Goal: Task Accomplishment & Management: Manage account settings

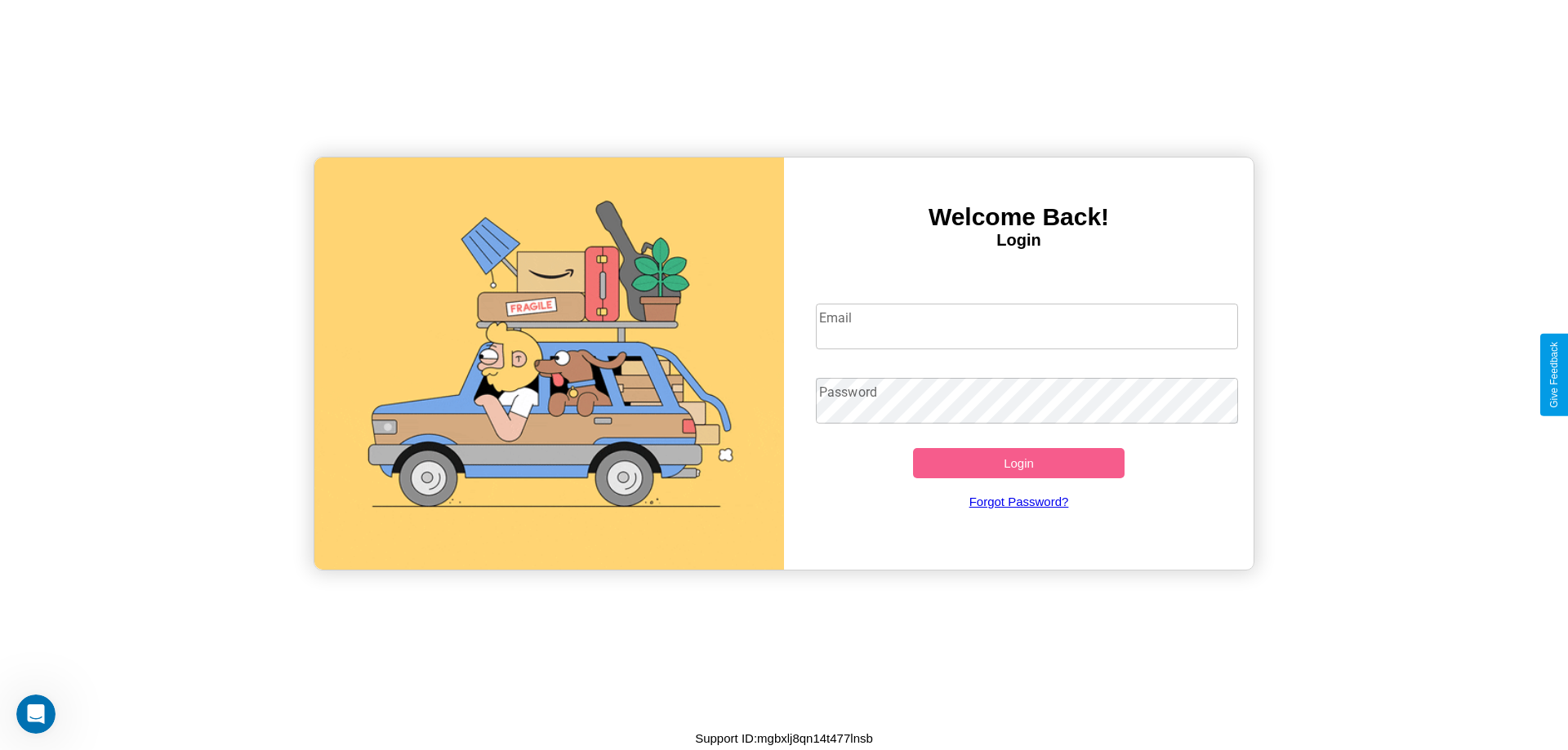
click at [1026, 325] on input "Email" at bounding box center [1026, 326] width 423 height 46
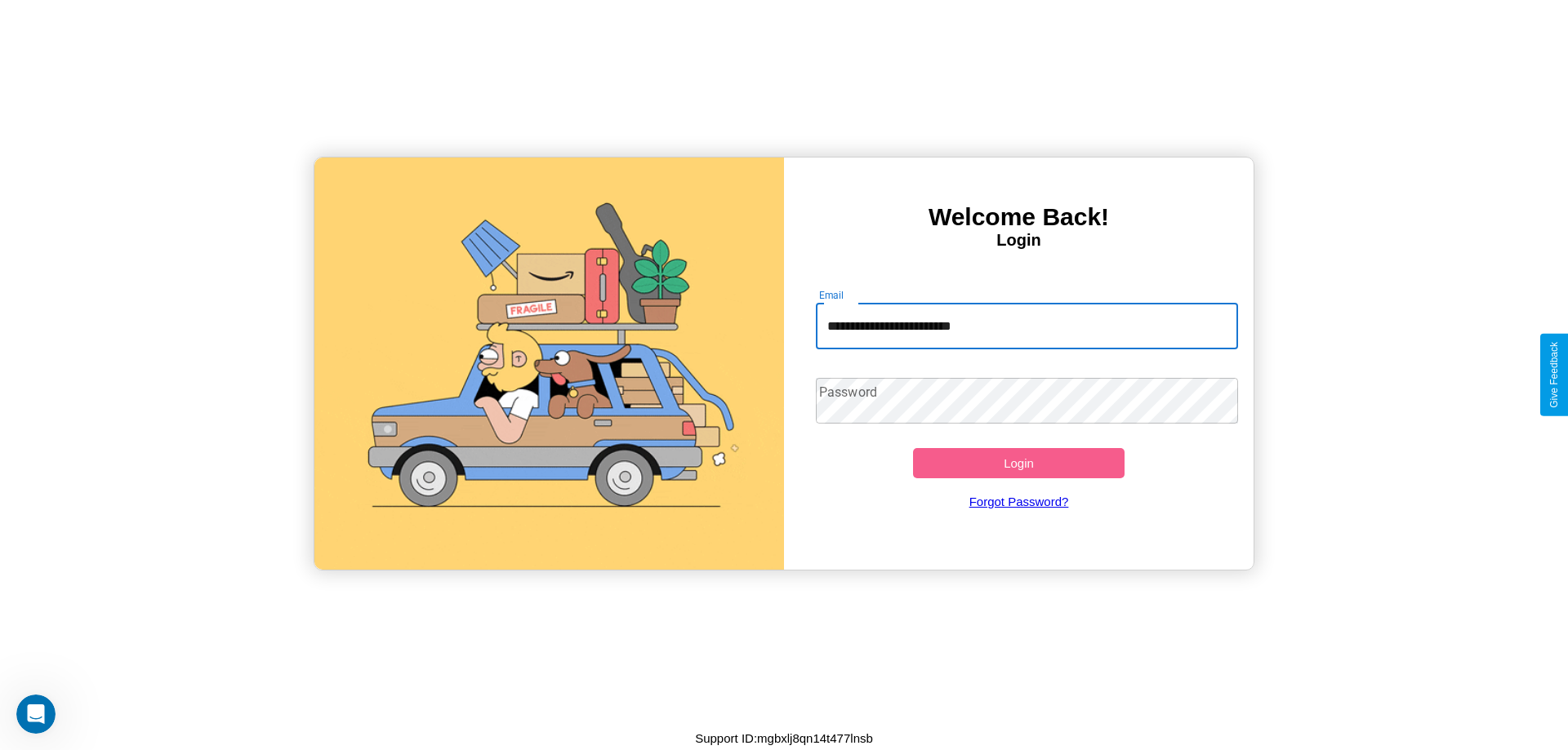
type input "**********"
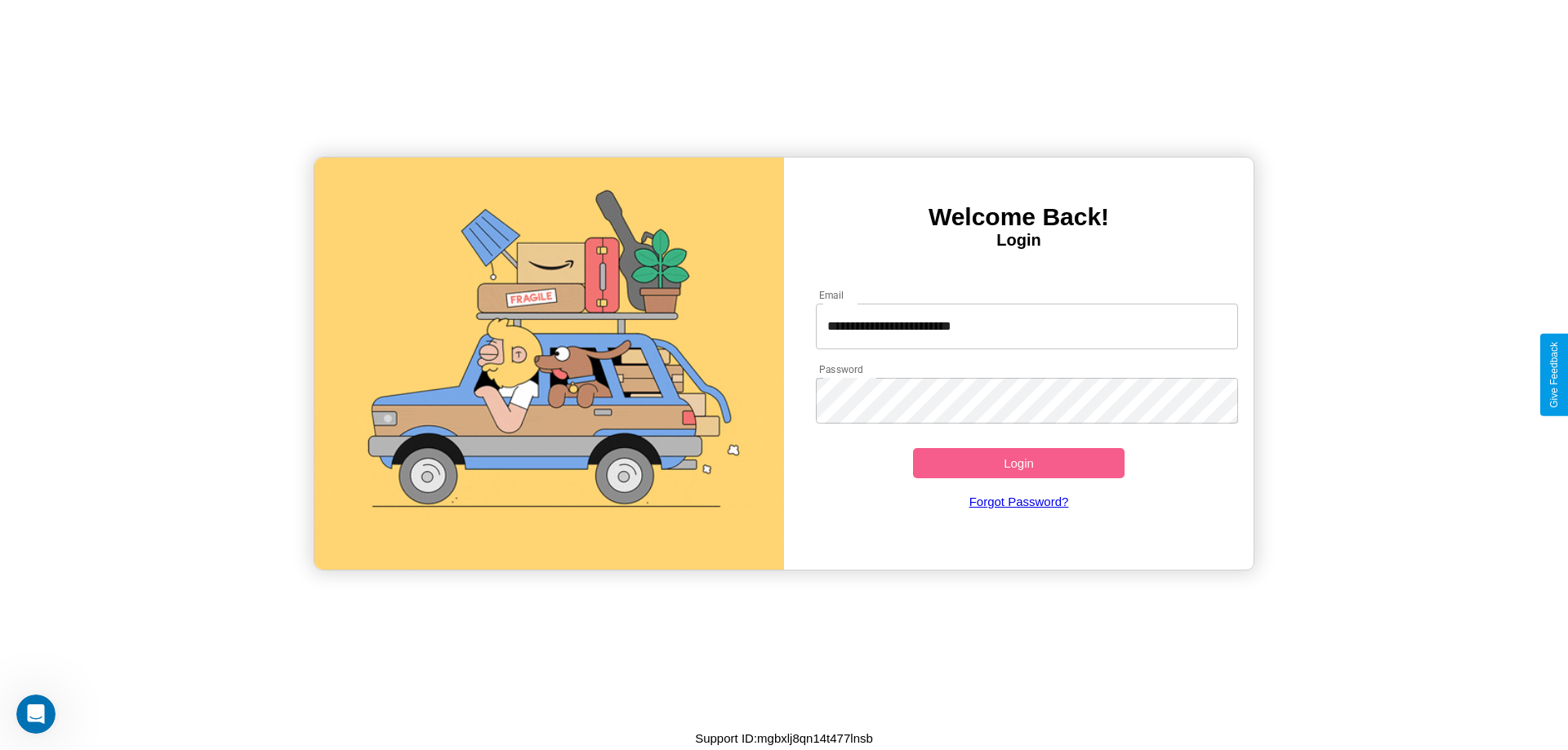
click at [1018, 463] on button "Login" at bounding box center [1019, 463] width 212 height 30
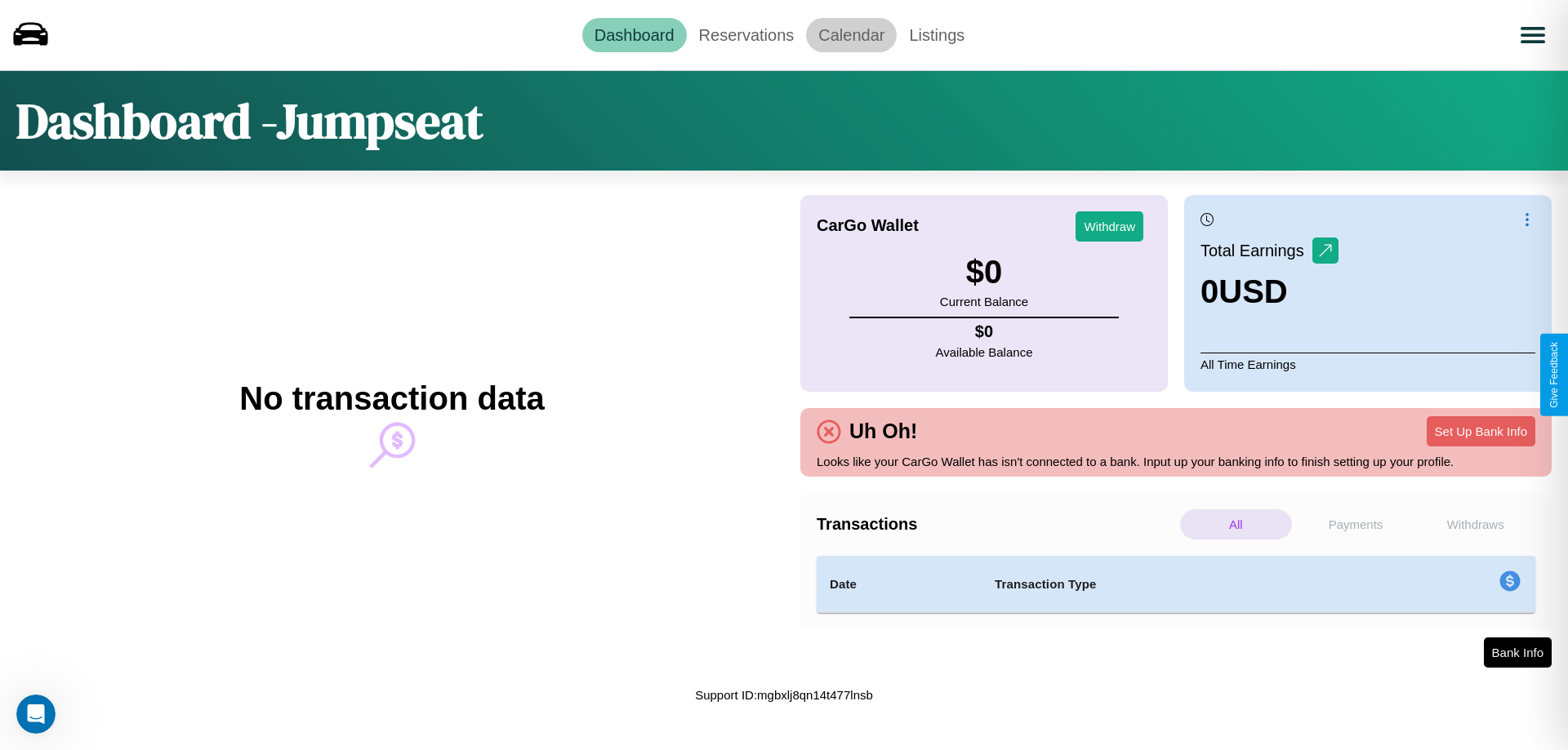
click at [851, 34] on link "Calendar" at bounding box center [851, 35] width 90 height 34
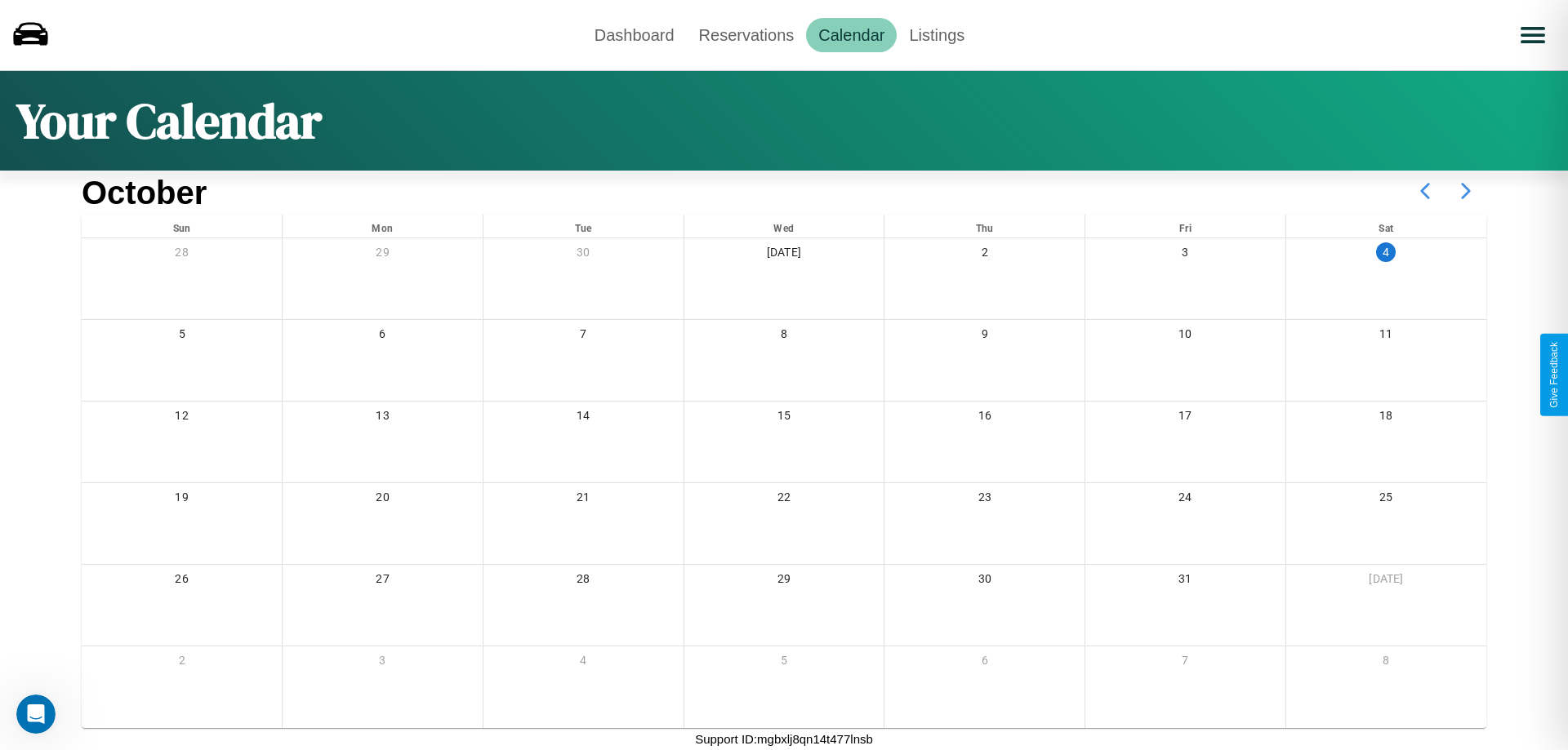
click at [1466, 191] on icon at bounding box center [1465, 190] width 40 height 40
click at [746, 34] on link "Reservations" at bounding box center [746, 35] width 120 height 34
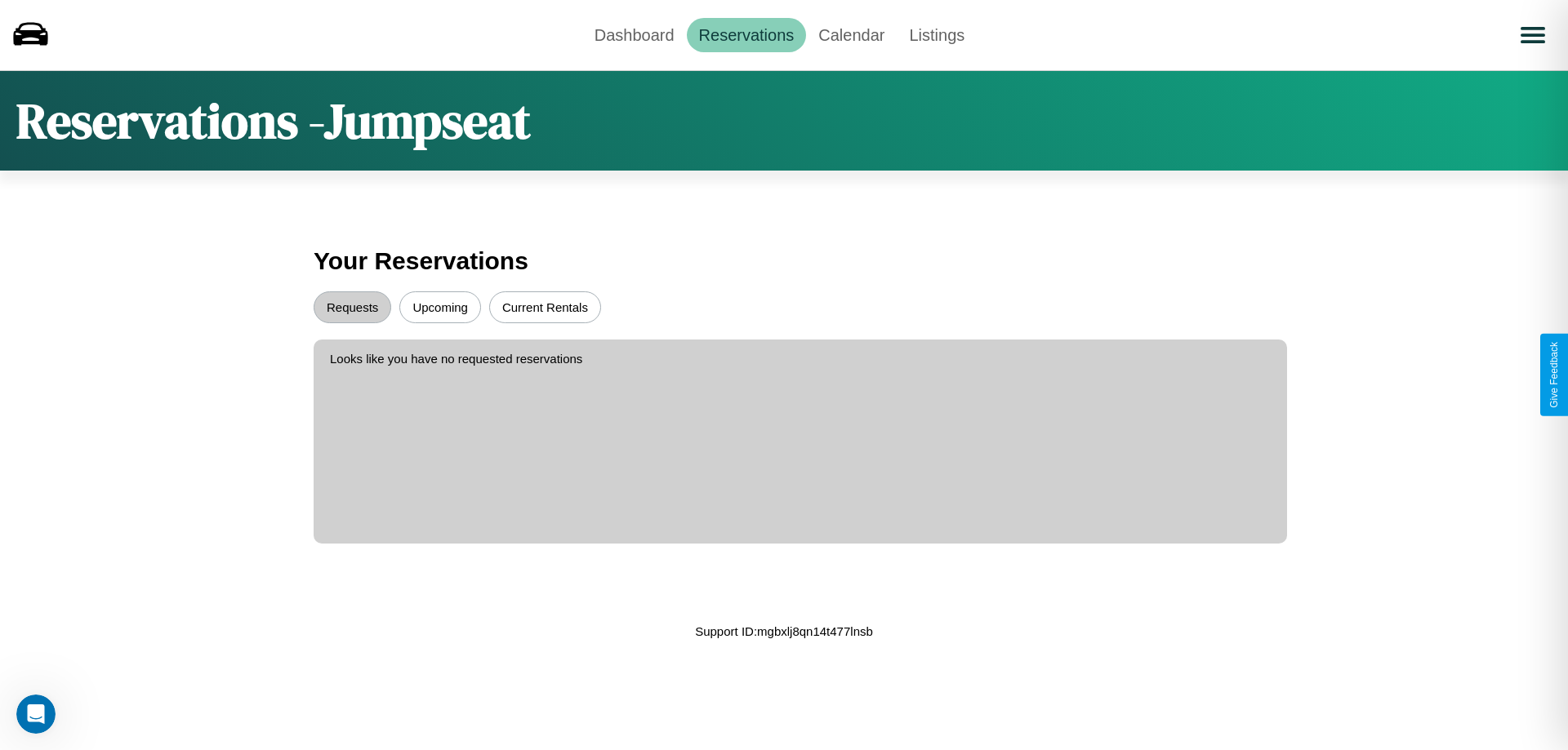
click at [440, 307] on button "Upcoming" at bounding box center [440, 307] width 82 height 32
click at [352, 307] on button "Requests" at bounding box center [352, 307] width 77 height 32
click at [634, 34] on link "Dashboard" at bounding box center [634, 35] width 104 height 34
